Goal: Check status

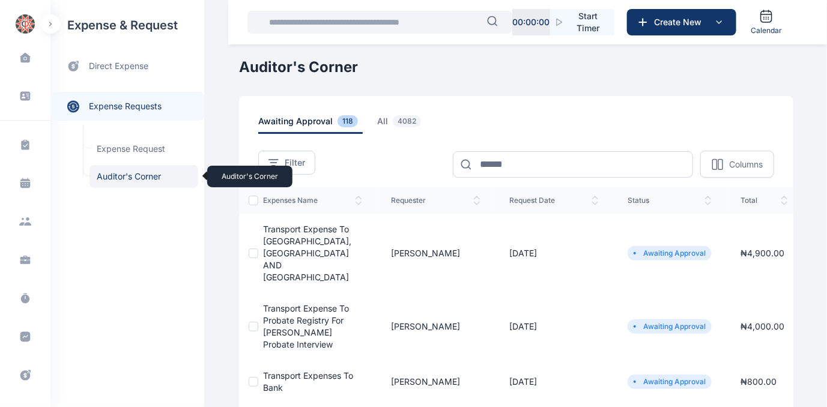
click at [113, 178] on span "Auditor's Corner Auditor's Corner" at bounding box center [143, 176] width 109 height 23
click at [115, 175] on span "Auditor's Corner Auditor's Corner" at bounding box center [143, 176] width 109 height 23
click at [124, 174] on span "Auditor's Corner Auditor's Corner" at bounding box center [143, 176] width 109 height 23
click at [129, 178] on span "Auditor's Corner Auditor's Corner" at bounding box center [143, 176] width 109 height 23
click at [125, 174] on span "Auditor's Corner Auditor's Corner" at bounding box center [143, 176] width 109 height 23
